Goal: Task Accomplishment & Management: Use online tool/utility

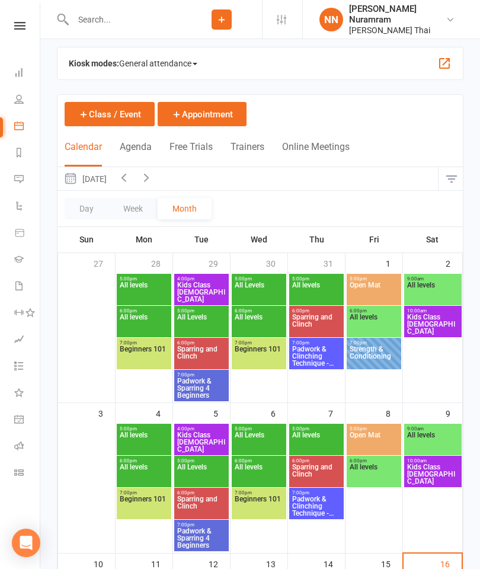
click at [24, 40] on div "Clubworx" at bounding box center [20, 41] width 40 height 39
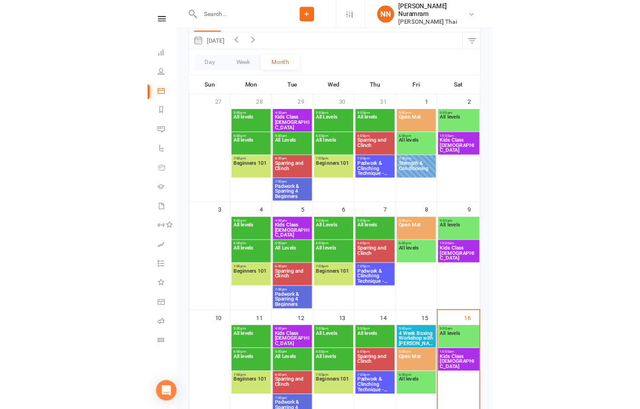
scroll to position [149, 0]
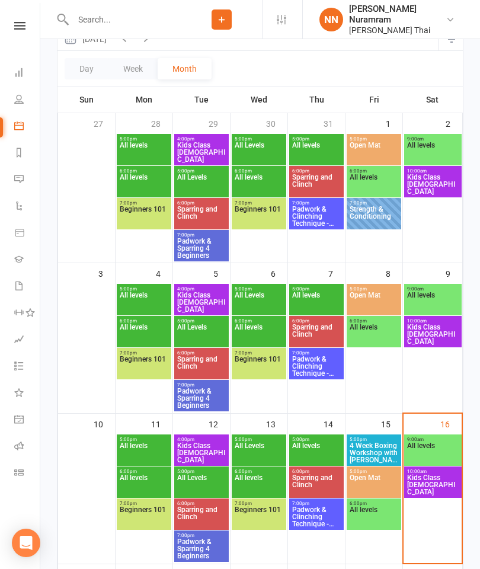
click at [438, 481] on span "Kids Class [DEMOGRAPHIC_DATA]" at bounding box center [432, 484] width 53 height 21
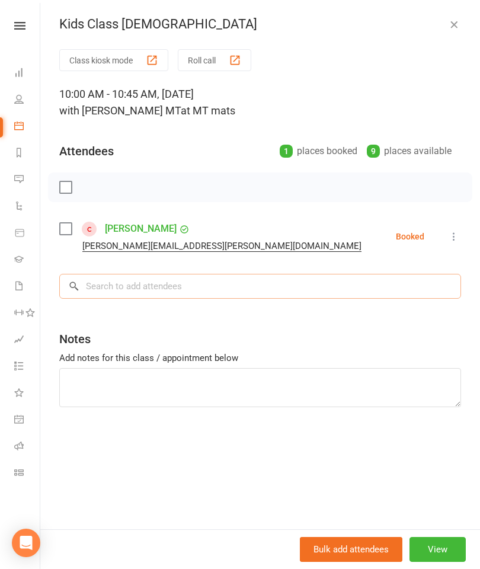
click at [120, 288] on input "search" at bounding box center [260, 286] width 402 height 25
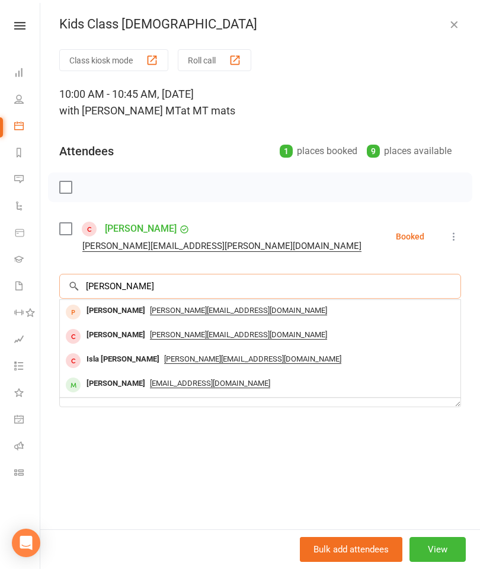
type input "[PERSON_NAME]"
click at [115, 380] on div "[PERSON_NAME]" at bounding box center [116, 383] width 68 height 17
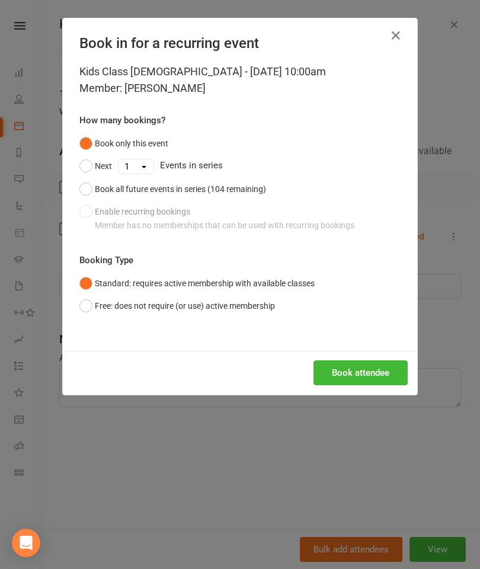
click at [366, 373] on button "Book attendee" at bounding box center [360, 372] width 94 height 25
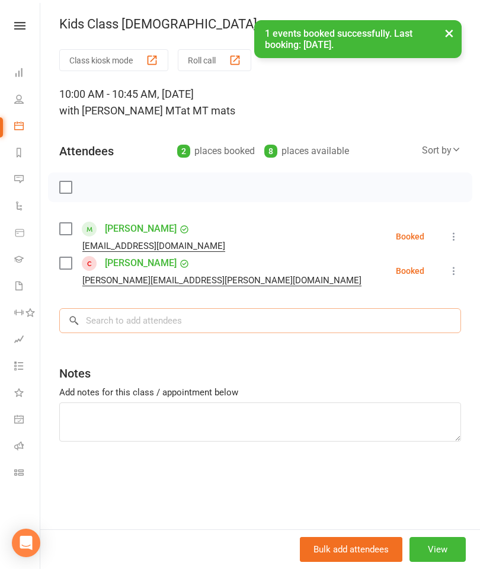
click at [103, 315] on input "search" at bounding box center [260, 320] width 402 height 25
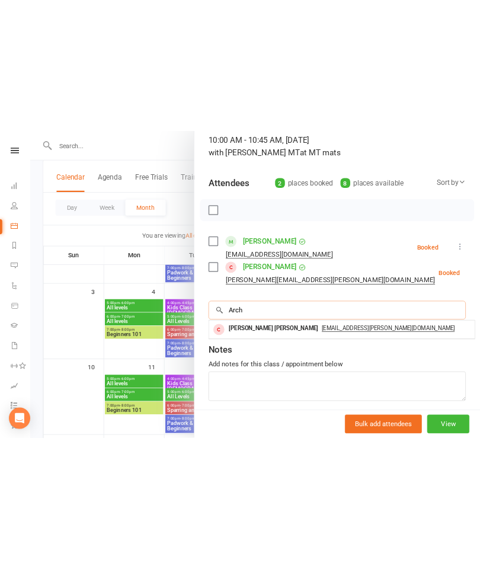
scroll to position [0, 0]
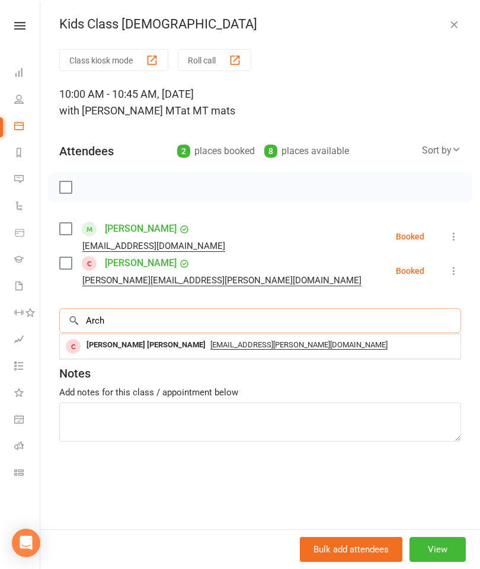
type input "Arch"
click at [123, 62] on button "Class kiosk mode" at bounding box center [113, 60] width 109 height 22
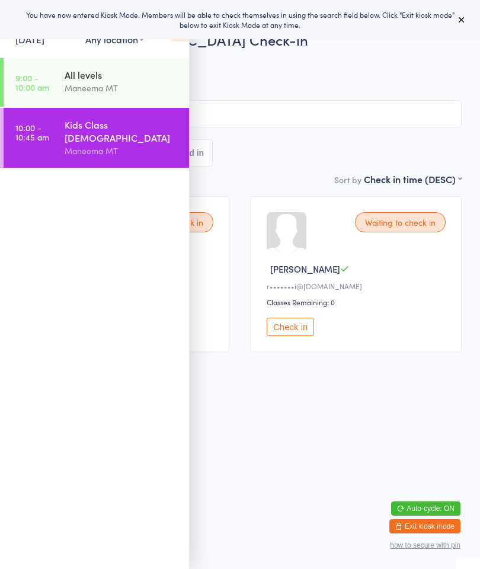
click at [312, 162] on div "All Bookings Waiting 2 Checked in" at bounding box center [239, 152] width 443 height 27
click at [286, 335] on button "Check in" at bounding box center [290, 327] width 47 height 18
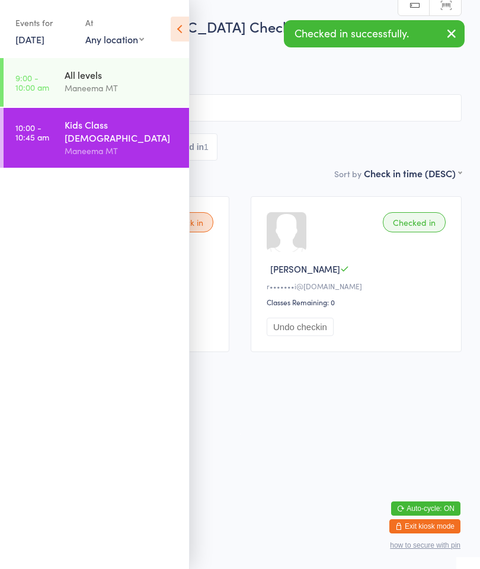
click at [289, 79] on div "Kids Class 6-12 YO Check-in 16 Aug 10:00am Maneema MT MT mats Manual search Sca…" at bounding box center [239, 92] width 443 height 150
click at [202, 227] on div "Waiting to check in" at bounding box center [168, 222] width 91 height 20
click at [274, 469] on html "You have now entered Kiosk Mode. Members will be able to check themselves in us…" at bounding box center [240, 284] width 480 height 569
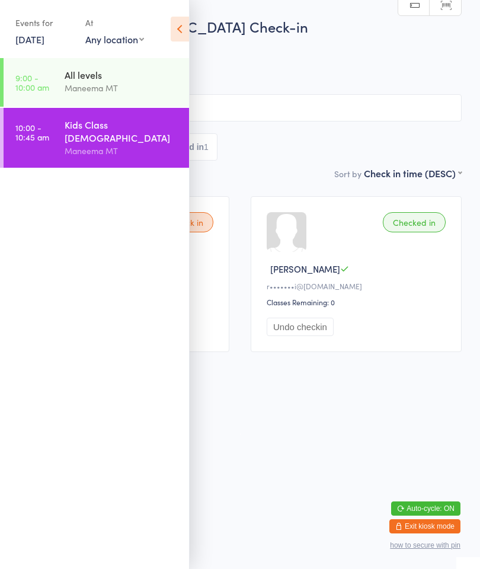
click at [367, 73] on span "MT mats" at bounding box center [239, 72] width 443 height 12
click at [141, 144] on div "Maneema MT" at bounding box center [122, 151] width 114 height 14
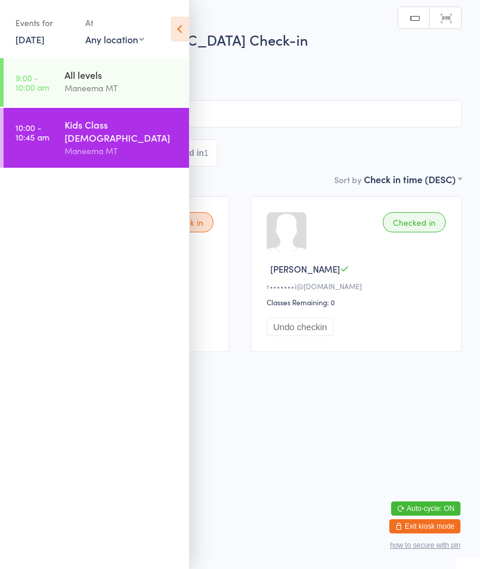
click at [310, 111] on input "search" at bounding box center [239, 113] width 443 height 27
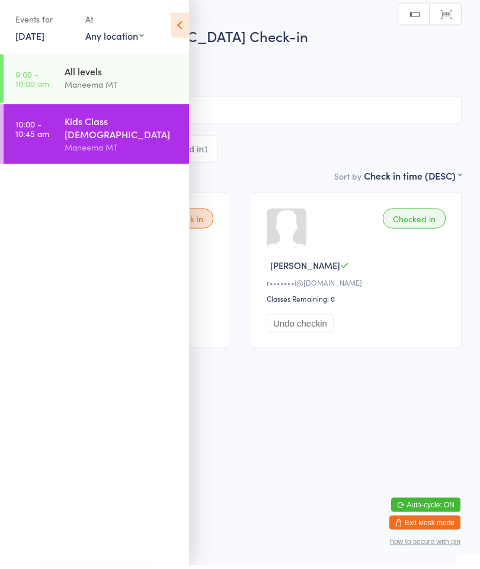
click at [183, 22] on icon at bounding box center [180, 29] width 18 height 25
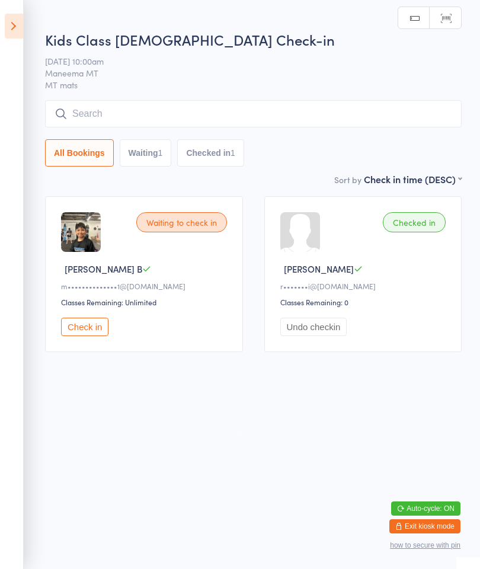
click at [192, 113] on input "search" at bounding box center [253, 113] width 416 height 27
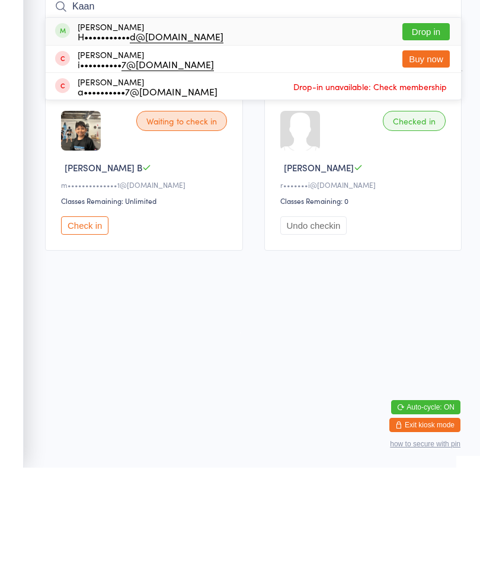
type input "Kaan"
click at [431, 124] on button "Drop in" at bounding box center [425, 132] width 47 height 17
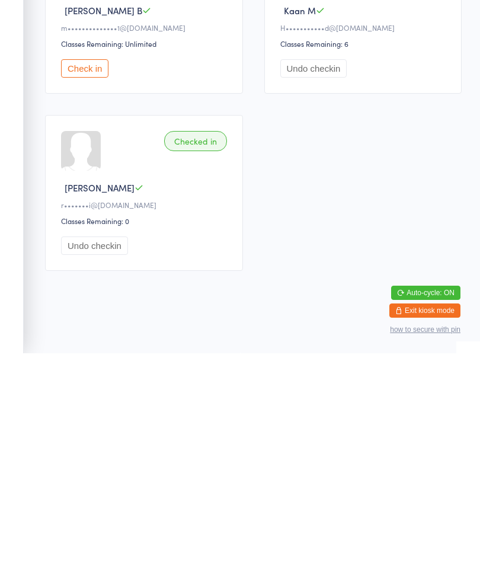
scroll to position [61, 0]
